Goal: Check status: Check status

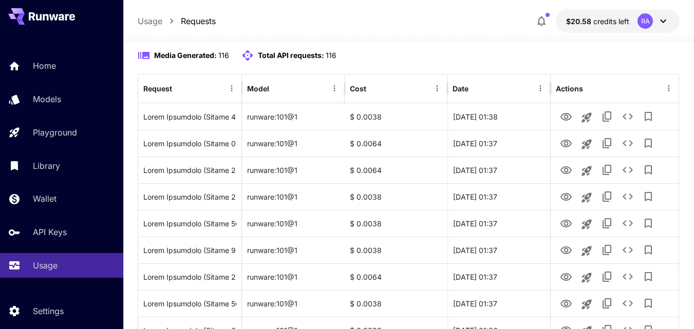
scroll to position [99, 0]
click at [564, 33] on button "Refresh" at bounding box center [569, 22] width 62 height 21
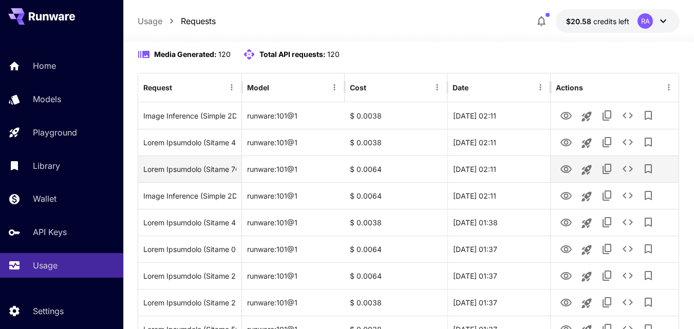
scroll to position [101, 0]
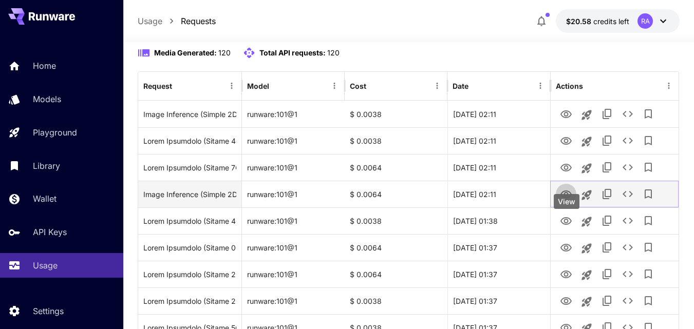
click at [560, 201] on icon "View" at bounding box center [566, 195] width 12 height 12
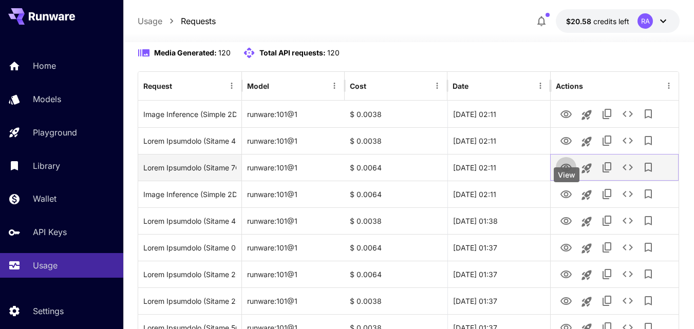
click at [563, 174] on icon "View" at bounding box center [566, 168] width 12 height 12
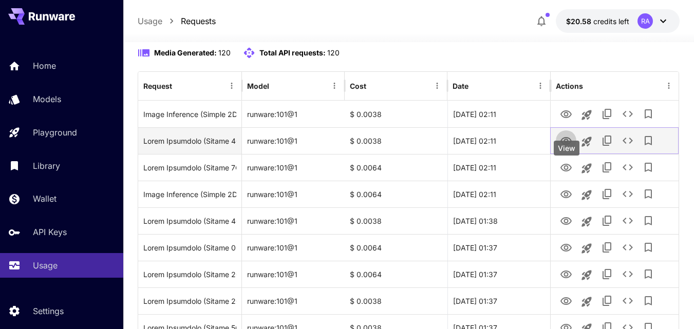
click at [565, 147] on icon "View" at bounding box center [566, 141] width 12 height 12
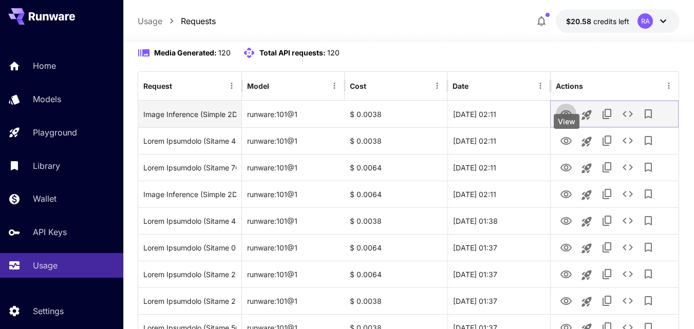
click at [564, 121] on icon "View" at bounding box center [566, 114] width 12 height 12
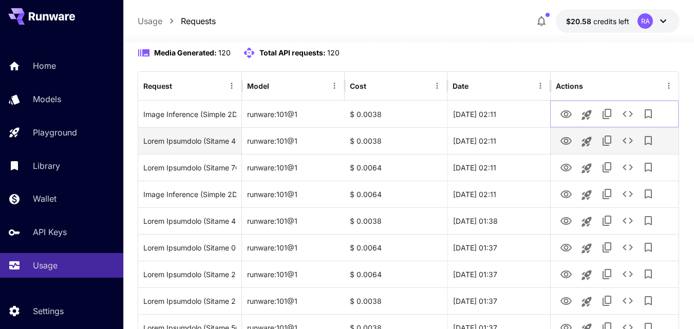
scroll to position [0, 0]
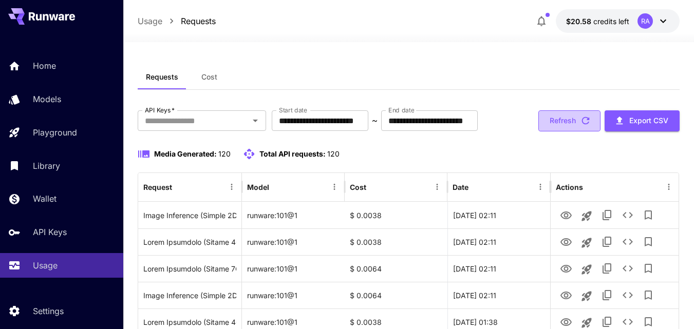
click at [570, 132] on button "Refresh" at bounding box center [569, 120] width 62 height 21
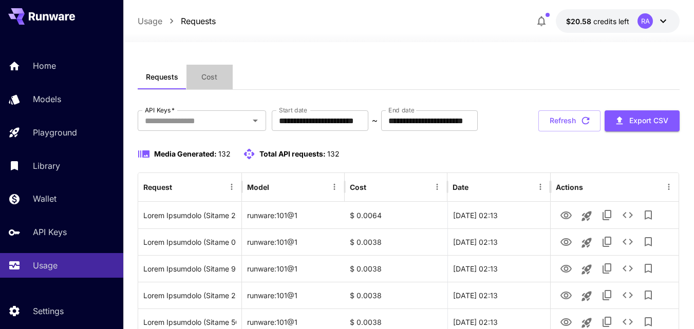
click at [208, 71] on button "Cost" at bounding box center [209, 77] width 46 height 25
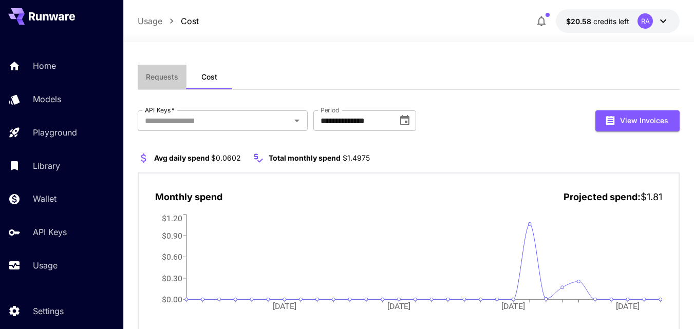
click at [163, 70] on button "Requests" at bounding box center [162, 77] width 49 height 25
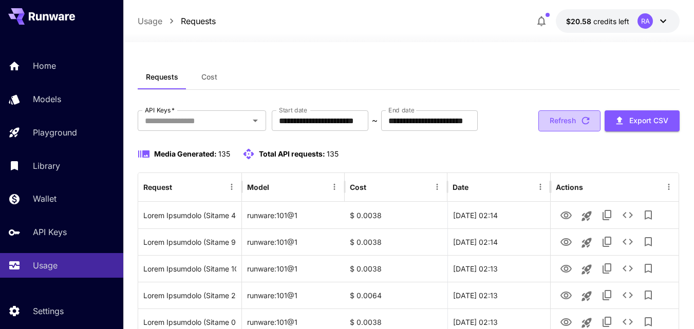
click at [577, 132] on button "Refresh" at bounding box center [569, 120] width 62 height 21
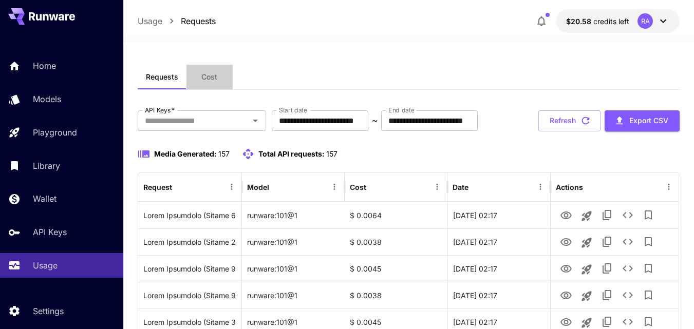
click at [210, 74] on span "Cost" at bounding box center [209, 76] width 16 height 9
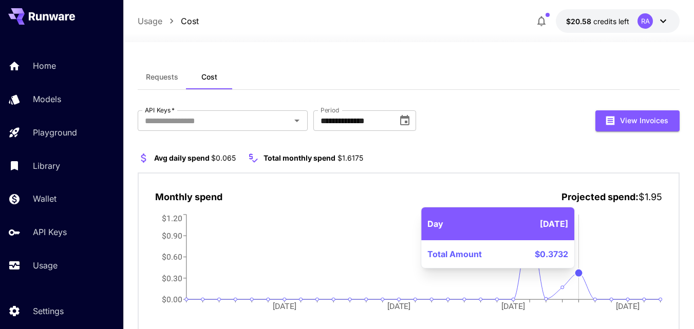
click at [580, 277] on circle at bounding box center [579, 273] width 8 height 8
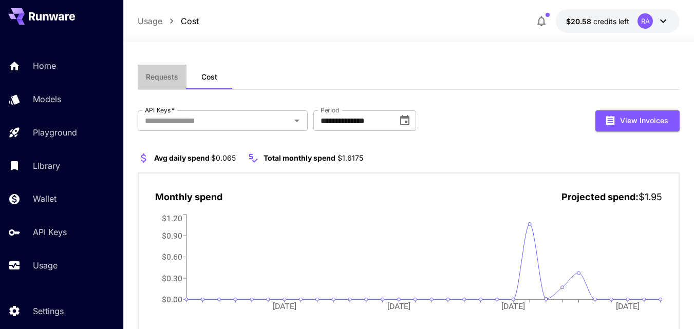
click at [163, 77] on span "Requests" at bounding box center [162, 76] width 32 height 9
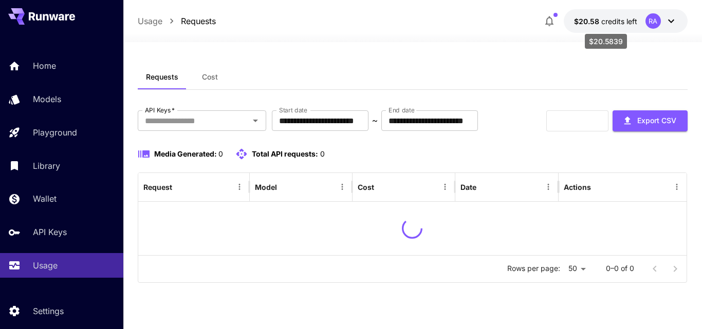
click at [601, 23] on span "credits left" at bounding box center [619, 21] width 36 height 9
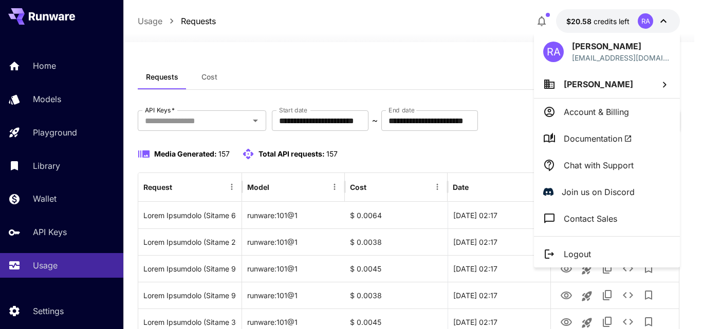
click at [597, 23] on div at bounding box center [351, 164] width 702 height 329
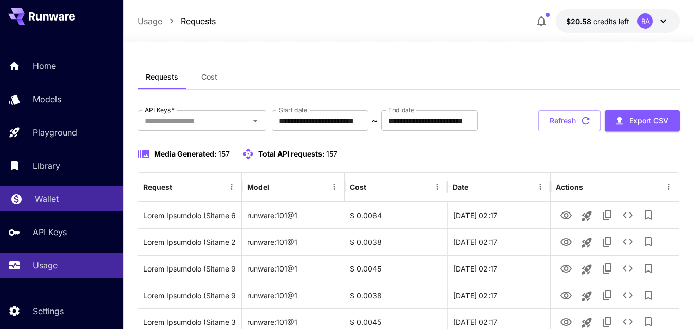
click at [33, 207] on link "Wallet" at bounding box center [61, 198] width 123 height 25
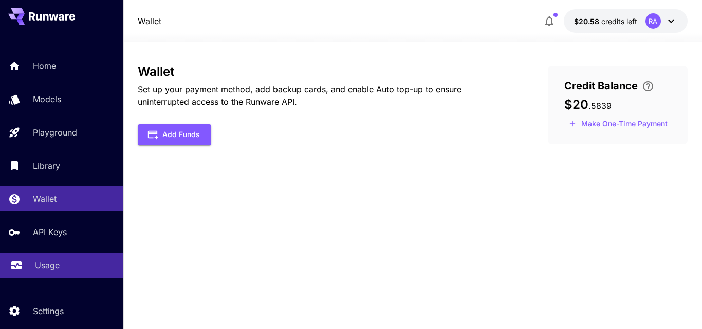
click at [46, 271] on p "Usage" at bounding box center [47, 265] width 25 height 12
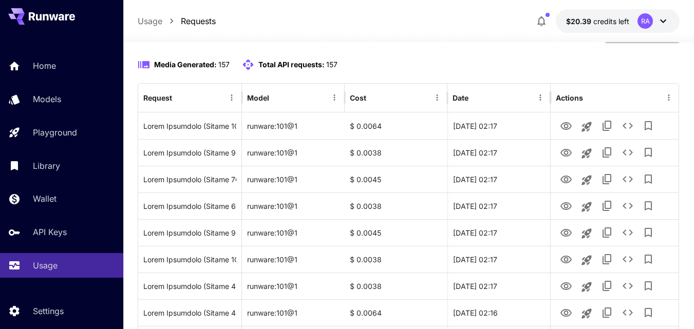
scroll to position [90, 0]
click at [562, 41] on button "Refresh" at bounding box center [569, 30] width 62 height 21
